Goal: Task Accomplishment & Management: Use online tool/utility

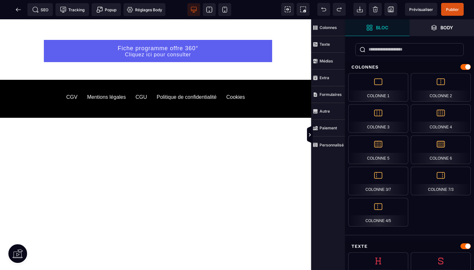
scroll to position [1211, 0]
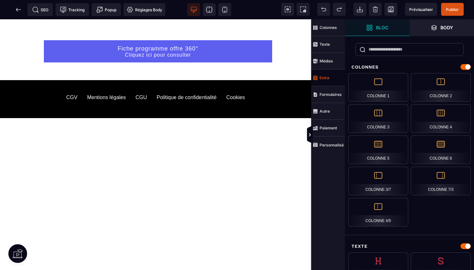
click at [330, 78] on span "Extra" at bounding box center [328, 78] width 34 height 17
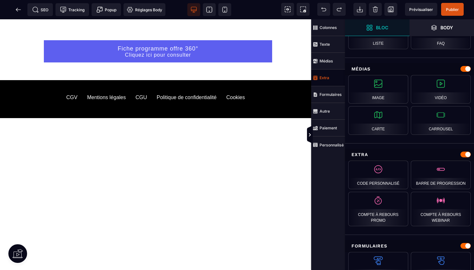
scroll to position [349, 0]
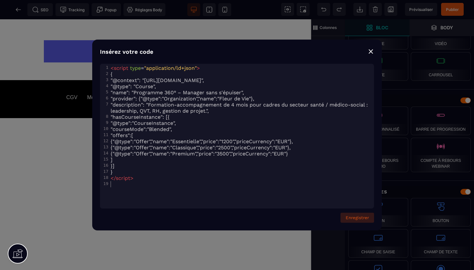
click at [359, 219] on button "Enregistrer" at bounding box center [357, 218] width 34 height 10
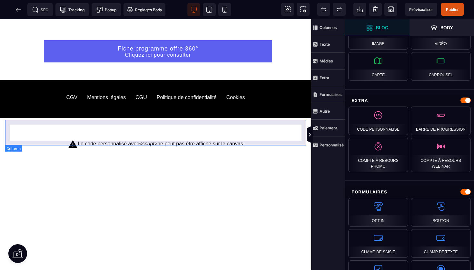
click at [220, 136] on div "Le code personnalisé avec <script> ne peut pas être affiché sur le canvas" at bounding box center [156, 144] width 292 height 16
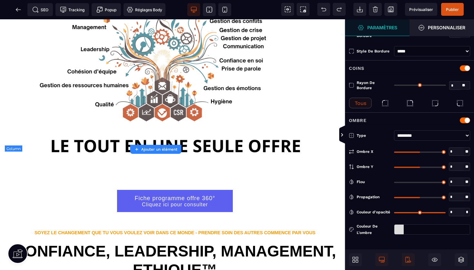
type input "*"
type input "***"
type input "**"
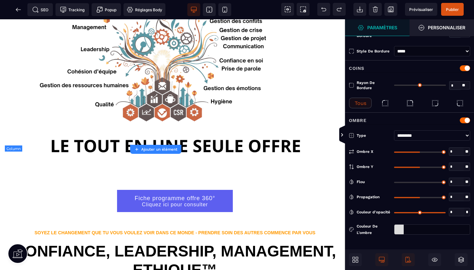
type input "**"
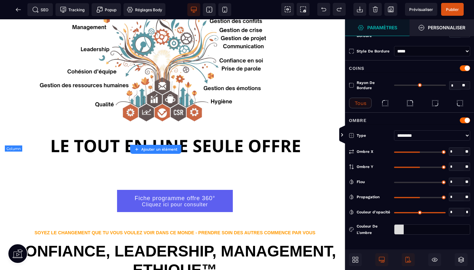
type input "**"
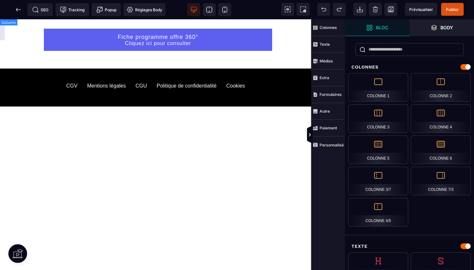
scroll to position [1220, 0]
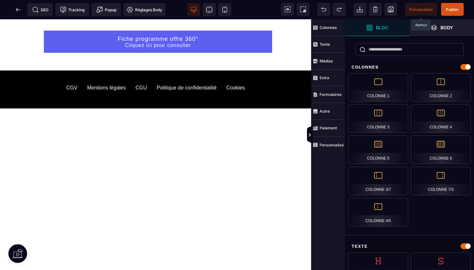
click at [428, 14] on span "Prévisualiser" at bounding box center [421, 9] width 32 height 13
click at [448, 33] on span "Body" at bounding box center [441, 27] width 64 height 17
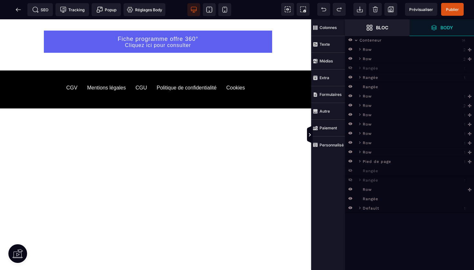
click at [356, 40] on icon at bounding box center [356, 40] width 5 height 5
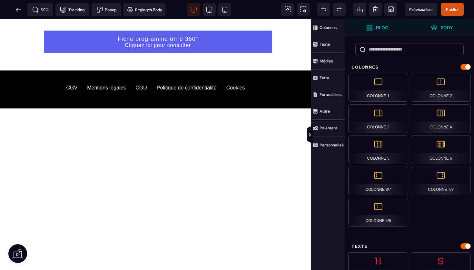
click at [429, 24] on span "Body" at bounding box center [441, 27] width 64 height 17
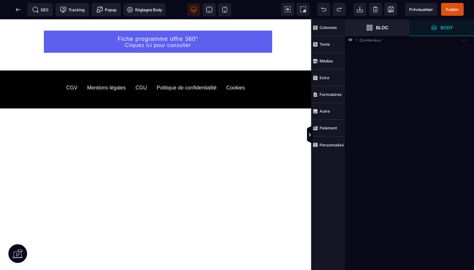
click at [351, 38] on icon at bounding box center [350, 40] width 4 height 4
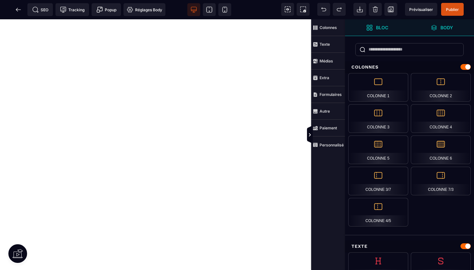
click at [440, 27] on strong "Body" at bounding box center [446, 27] width 13 height 5
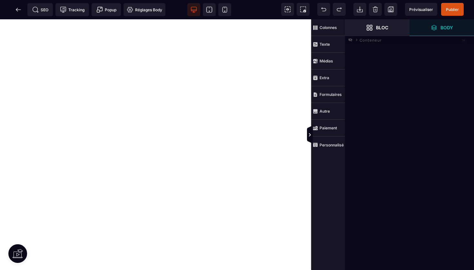
click at [380, 43] on div "Conteneur" at bounding box center [409, 39] width 129 height 9
click at [278, 114] on body "contact@fleurdeviecoachingsante.fr Programme 360° - Parcours transformationnel …" at bounding box center [155, 144] width 311 height 251
click at [448, 24] on span "Body" at bounding box center [442, 27] width 22 height 6
click at [441, 20] on span "Body" at bounding box center [441, 27] width 64 height 17
click at [325, 9] on icon at bounding box center [323, 9] width 5 height 3
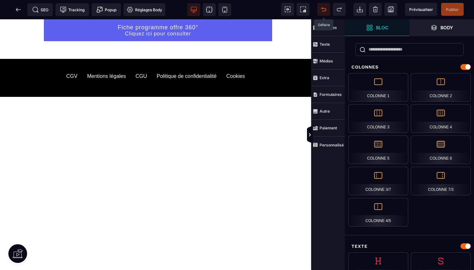
scroll to position [1234, 0]
click at [443, 28] on strong "Body" at bounding box center [446, 27] width 13 height 5
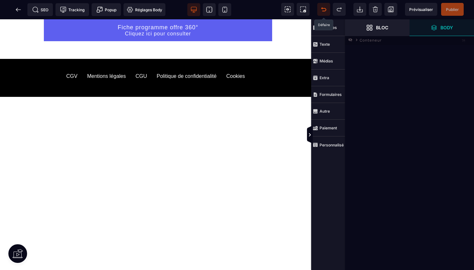
click at [357, 40] on icon at bounding box center [356, 40] width 5 height 5
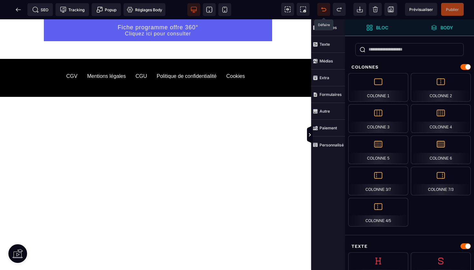
click at [438, 26] on span "Body" at bounding box center [442, 27] width 22 height 6
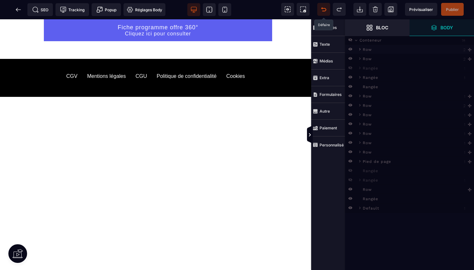
click at [358, 50] on icon at bounding box center [359, 49] width 5 height 5
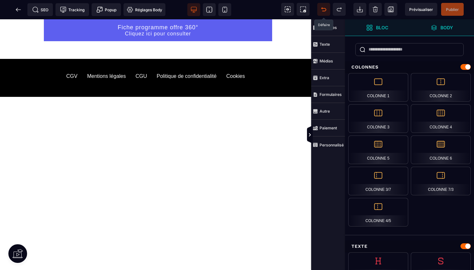
click at [441, 28] on strong "Body" at bounding box center [446, 27] width 13 height 5
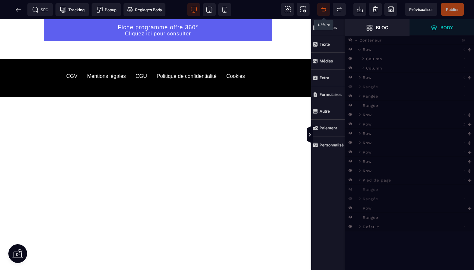
click at [350, 40] on icon at bounding box center [350, 39] width 4 height 3
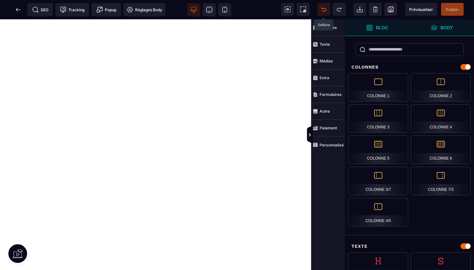
click at [445, 29] on strong "Body" at bounding box center [446, 27] width 13 height 5
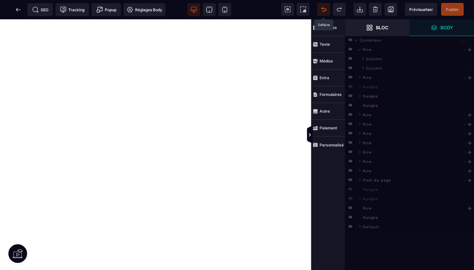
click at [382, 41] on div "Conteneur" at bounding box center [414, 39] width 113 height 6
click at [360, 182] on icon at bounding box center [359, 180] width 5 height 5
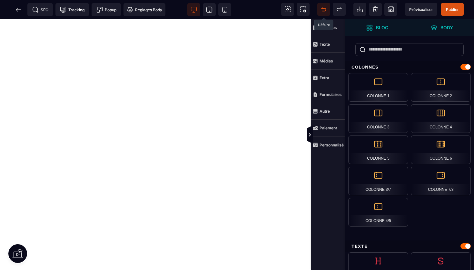
click at [447, 25] on strong "Body" at bounding box center [446, 27] width 13 height 5
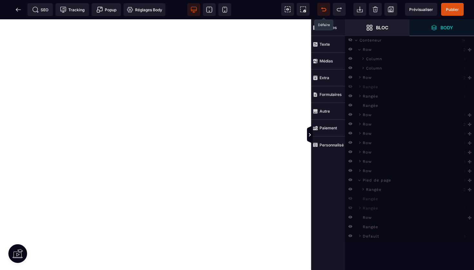
click at [322, 12] on icon at bounding box center [323, 9] width 6 height 6
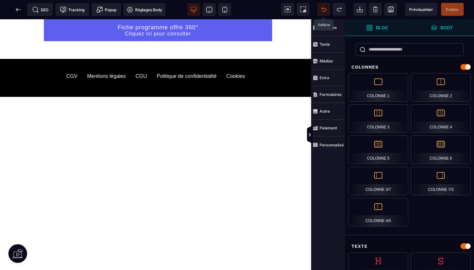
scroll to position [1234, 0]
click at [447, 26] on strong "Body" at bounding box center [446, 27] width 13 height 5
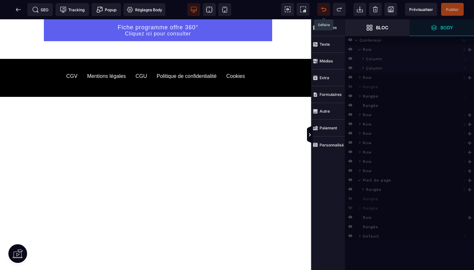
click at [372, 48] on div "Row" at bounding box center [416, 49] width 110 height 6
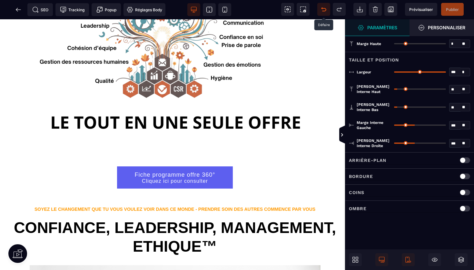
scroll to position [0, 0]
click at [448, 30] on strong "Personnaliser" at bounding box center [446, 27] width 37 height 5
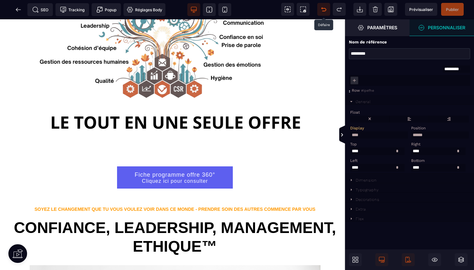
click at [352, 180] on icon at bounding box center [350, 180] width 5 height 5
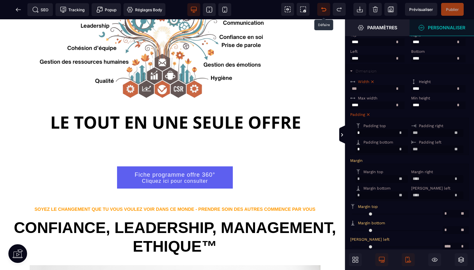
scroll to position [112, 0]
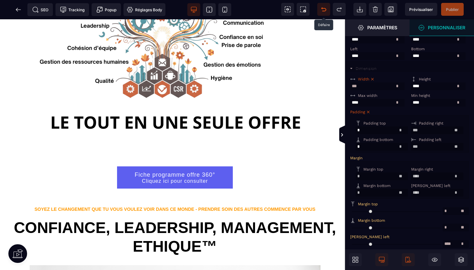
click at [353, 209] on input "range" at bounding box center [396, 212] width 92 height 8
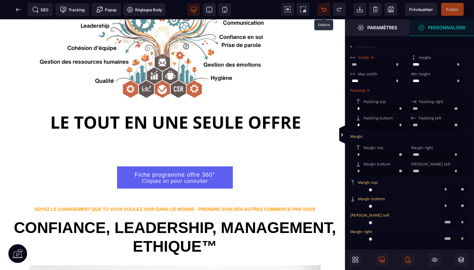
scroll to position [140, 0]
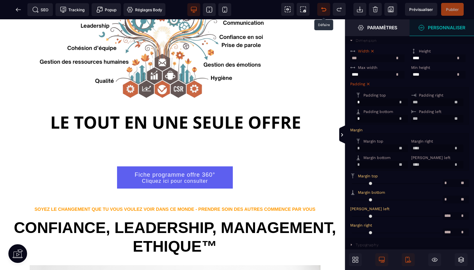
click at [353, 197] on input "range" at bounding box center [396, 200] width 92 height 8
type input "**"
select select
type input "**"
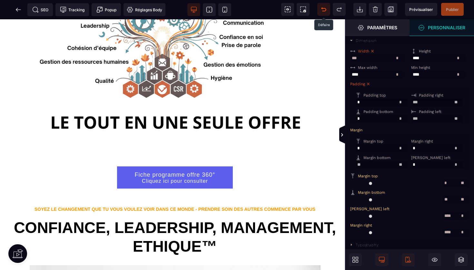
type input "**"
click at [358, 197] on input "range" at bounding box center [396, 200] width 92 height 8
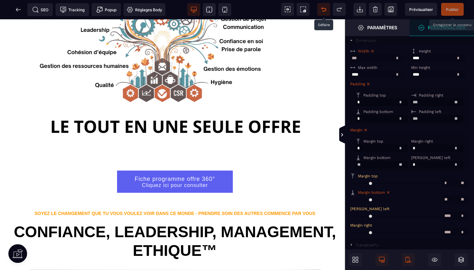
click at [452, 7] on span "Publier" at bounding box center [452, 9] width 13 height 5
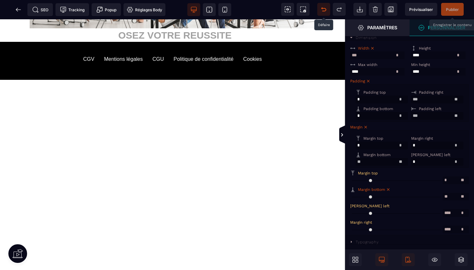
scroll to position [1672, 0]
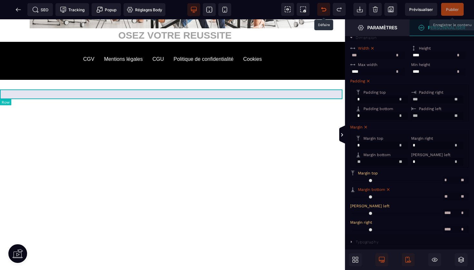
click at [273, 94] on div at bounding box center [172, 93] width 345 height 10
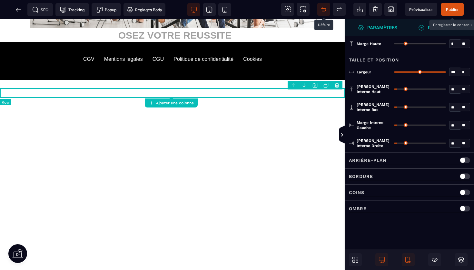
scroll to position [0, 0]
click at [336, 85] on body "B I U S A ******* Ajouter une colonne Row" at bounding box center [237, 135] width 474 height 270
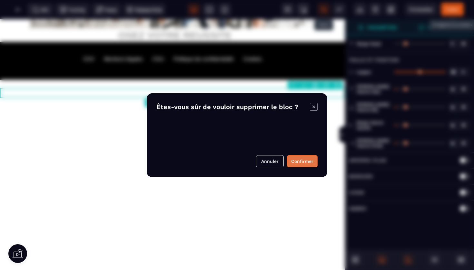
click at [299, 161] on button "Confirmer" at bounding box center [302, 161] width 31 height 12
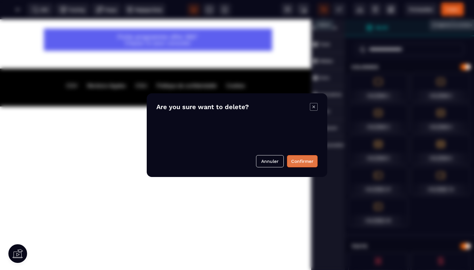
scroll to position [1229, 0]
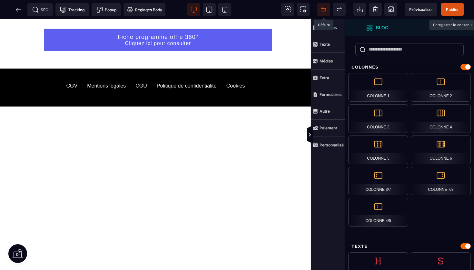
click at [452, 8] on span "Publier" at bounding box center [452, 9] width 13 height 5
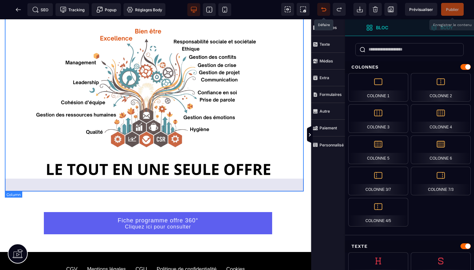
scroll to position [1043, 0]
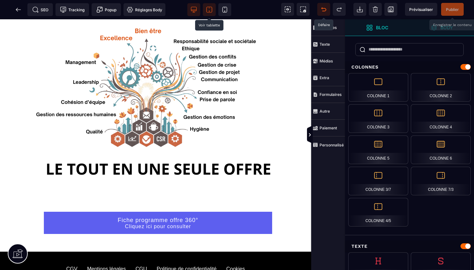
click at [211, 7] on icon at bounding box center [208, 9] width 5 height 5
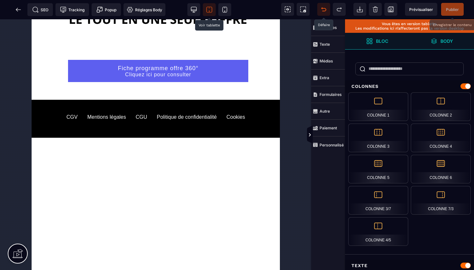
scroll to position [1460, 0]
click at [222, 11] on icon at bounding box center [224, 9] width 6 height 6
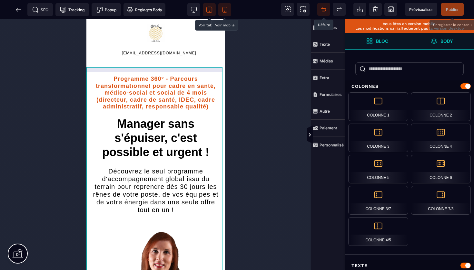
scroll to position [0, 0]
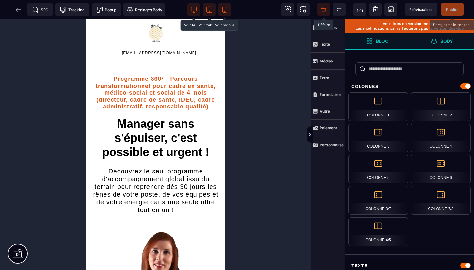
click at [195, 9] on icon at bounding box center [193, 9] width 6 height 6
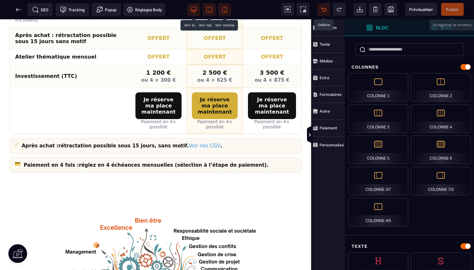
scroll to position [860, 0]
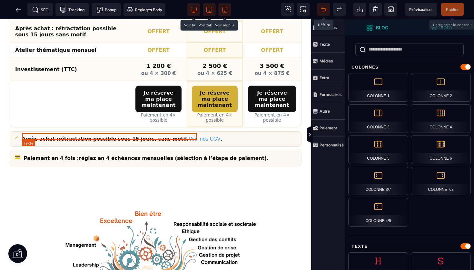
click at [122, 137] on div "Après achat : rétractation possible sous 15 jours, sans motif. Voir nos CGV ." at bounding box center [122, 139] width 200 height 7
select select "***"
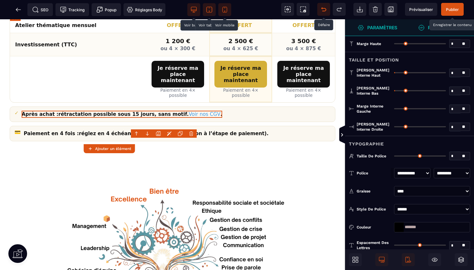
scroll to position [1019, 0]
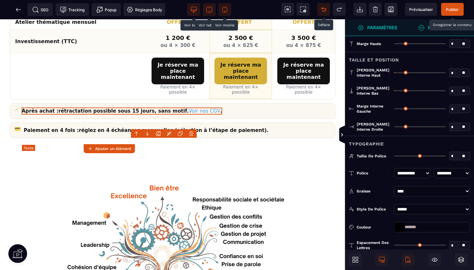
click at [123, 115] on div "Après achat : rétractation possible sous 15 jours, sans motif. Voir nos CGV ." at bounding box center [122, 111] width 200 height 7
click at [122, 115] on div "Après achat : rétractation possible sous 15 jours, sans motif. Voir nos CGV ." at bounding box center [122, 111] width 200 height 7
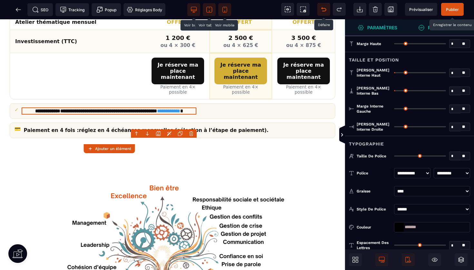
click at [453, 9] on span "Publier" at bounding box center [452, 9] width 13 height 5
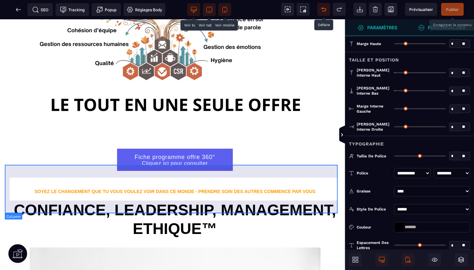
scroll to position [1256, 0]
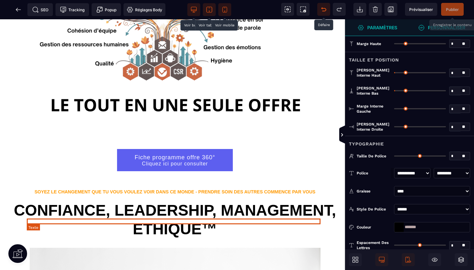
click at [120, 195] on text "SOYEZ LE CHANGEMENT QUE TU VOUS VOULEZ VOIR DANS CE MONDE - PRENDRE SOIN DES AU…" at bounding box center [174, 192] width 281 height 5
select select "***"
select select
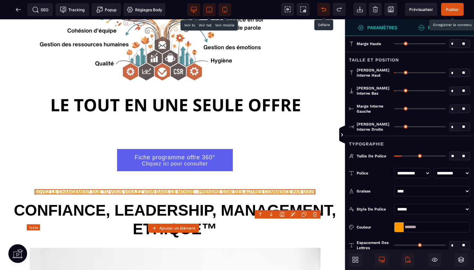
click at [120, 195] on text "SOYEZ LE CHANGEMENT QUE TU VOUS VOULEZ VOIR DANS CE MONDE - PRENDRE SOIN DES AU…" at bounding box center [174, 192] width 281 height 5
click at [105, 195] on text "SOYEZ LE CHANGEMENT QUE TU VOUS VOULEZ VOIR DANS CE MONDE - PRENDRE SOIN DES AU…" at bounding box center [174, 192] width 281 height 5
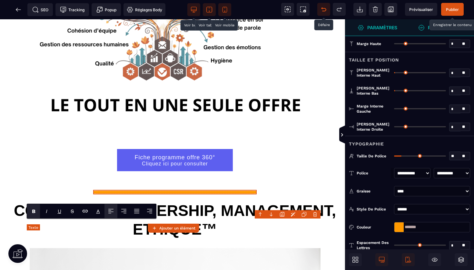
click at [105, 221] on input "*******" at bounding box center [106, 219] width 16 height 9
click at [104, 195] on text "**********" at bounding box center [174, 192] width 163 height 5
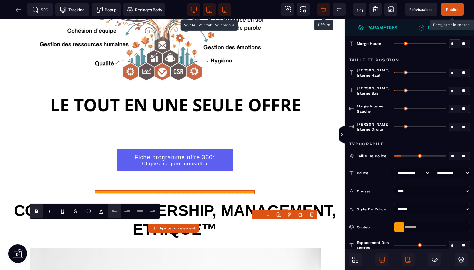
click at [449, 7] on span "Publier" at bounding box center [452, 9] width 13 height 5
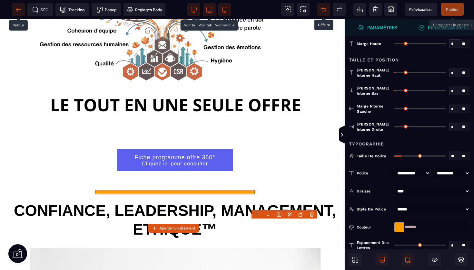
click at [16, 7] on icon at bounding box center [18, 9] width 6 height 6
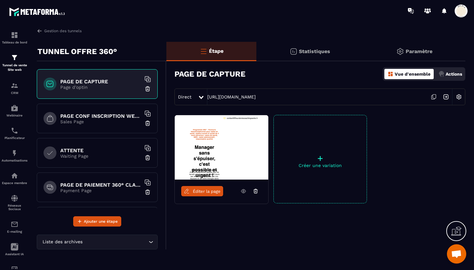
click at [77, 118] on h6 "PAGE CONF INSCRIPTION WEBINAIRE" at bounding box center [100, 116] width 81 height 6
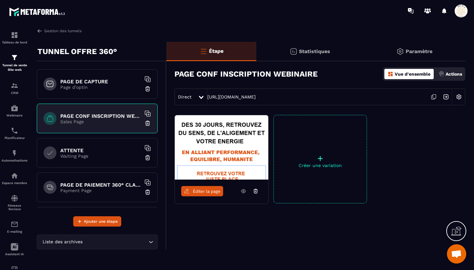
click at [209, 192] on span "Éditer la page" at bounding box center [207, 191] width 28 height 5
